Goal: Find contact information: Find contact information

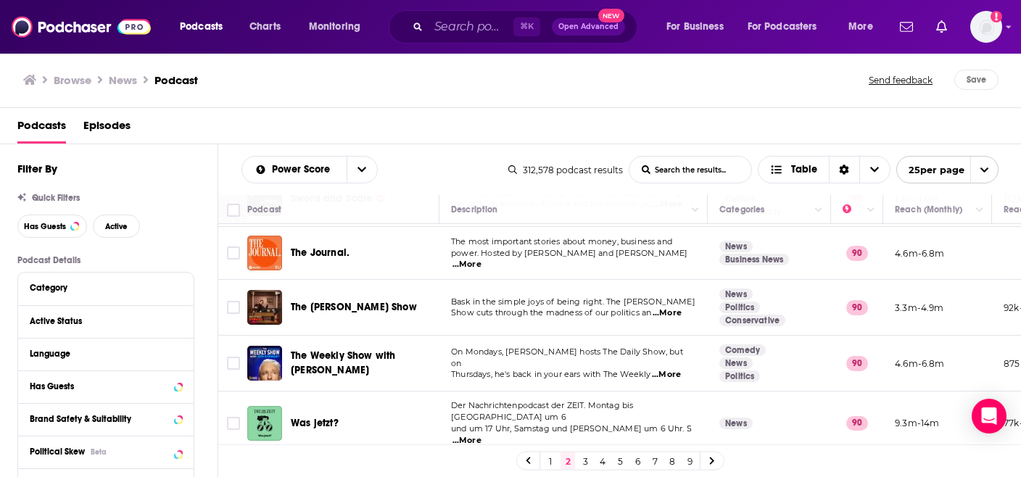
scroll to position [328, 0]
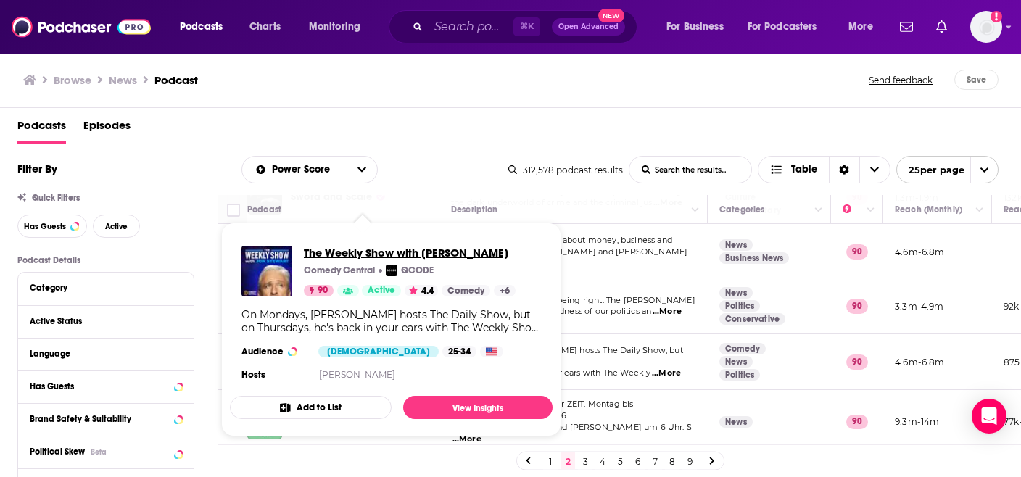
click at [362, 249] on span "The Weekly Show with [PERSON_NAME]" at bounding box center [410, 253] width 212 height 14
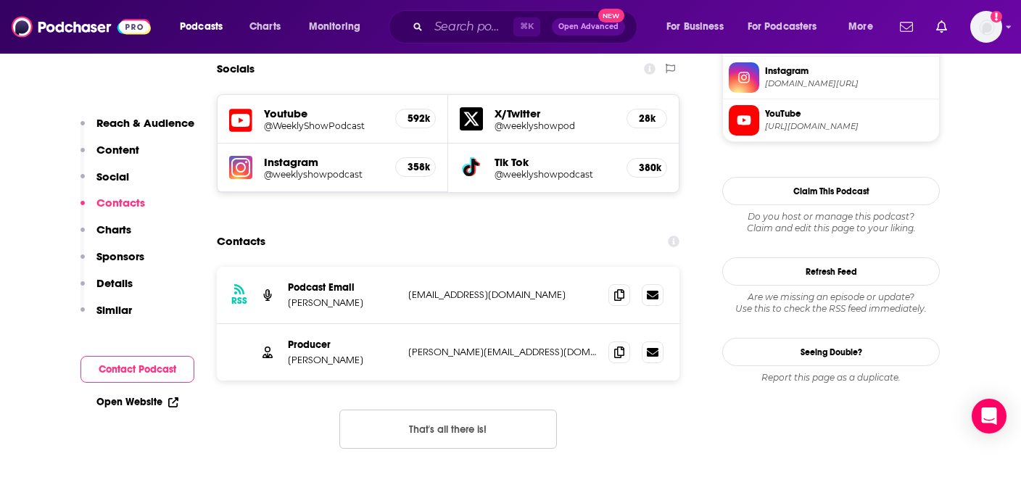
scroll to position [1304, 0]
drag, startPoint x: 403, startPoint y: 260, endPoint x: 542, endPoint y: 264, distance: 139.3
click at [542, 323] on div "Producer [PERSON_NAME] [PERSON_NAME][EMAIL_ADDRESS][DOMAIN_NAME] [DOMAIN_NAME][…" at bounding box center [448, 351] width 463 height 57
copy p "[PERSON_NAME][EMAIL_ADDRESS][DOMAIN_NAME]"
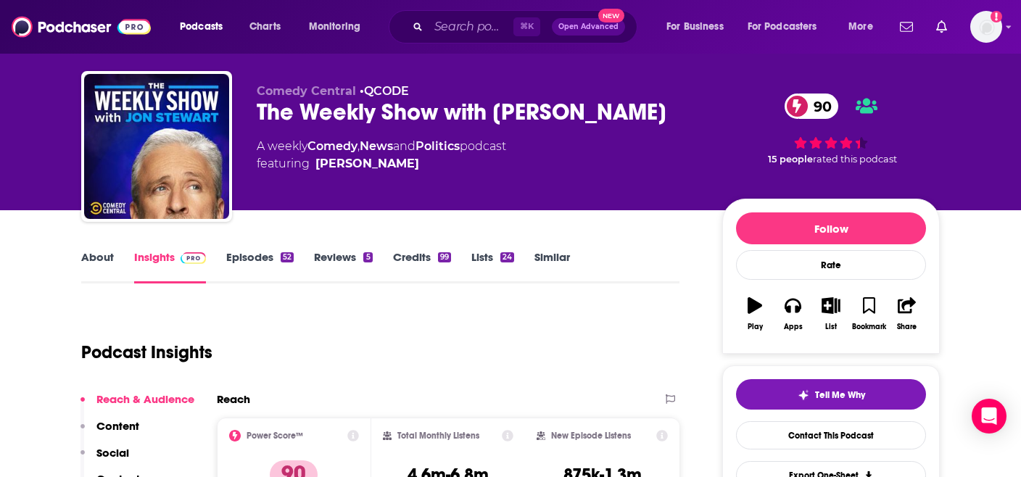
scroll to position [0, 0]
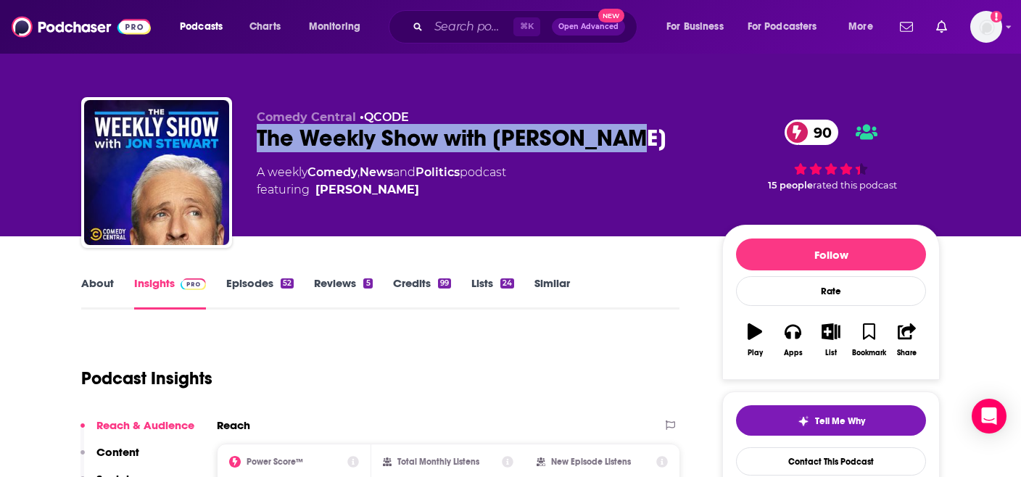
drag, startPoint x: 254, startPoint y: 139, endPoint x: 620, endPoint y: 136, distance: 366.3
click at [620, 136] on div "Comedy Central • QCODE The Weekly Show with [PERSON_NAME] 90 A weekly Comedy , …" at bounding box center [510, 175] width 859 height 157
copy h2 "The Weekly Show with [PERSON_NAME]"
